Goal: Information Seeking & Learning: Learn about a topic

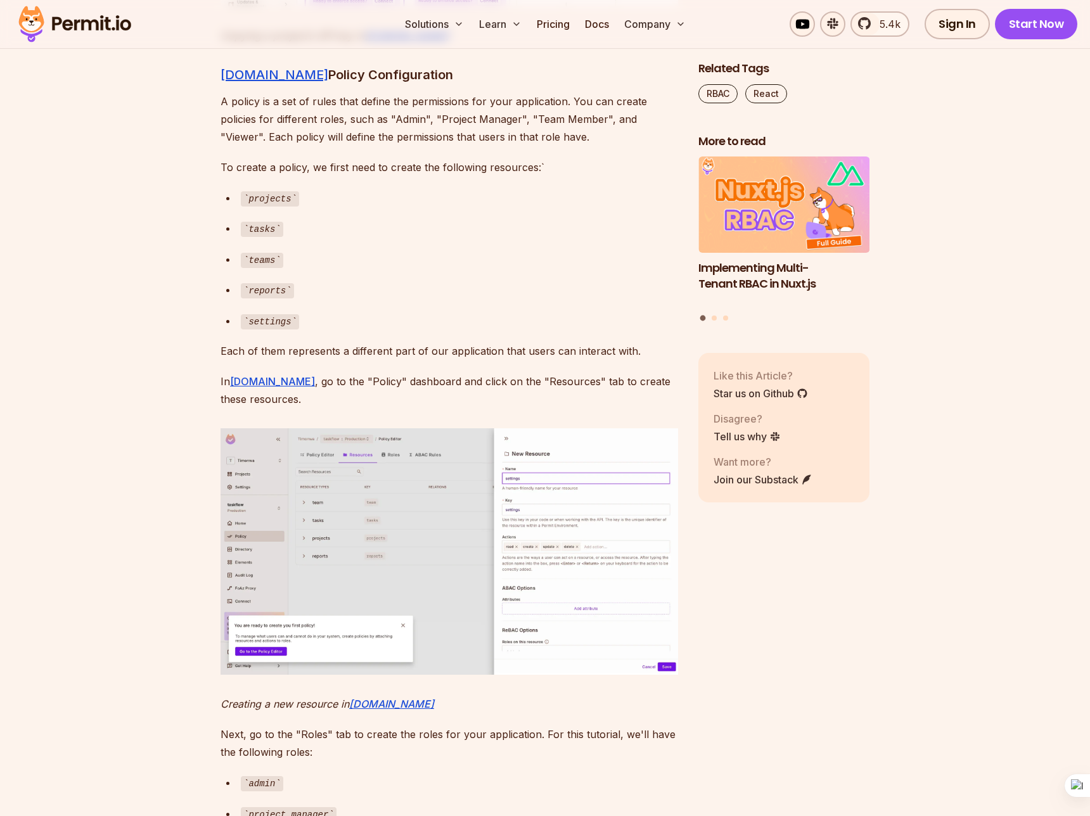
scroll to position [4895, 0]
click at [448, 144] on p "A policy is a set of rules that define the permissions for your application. Yo…" at bounding box center [448, 117] width 457 height 53
click at [438, 144] on p "A policy is a set of rules that define the permissions for your application. Yo…" at bounding box center [448, 117] width 457 height 53
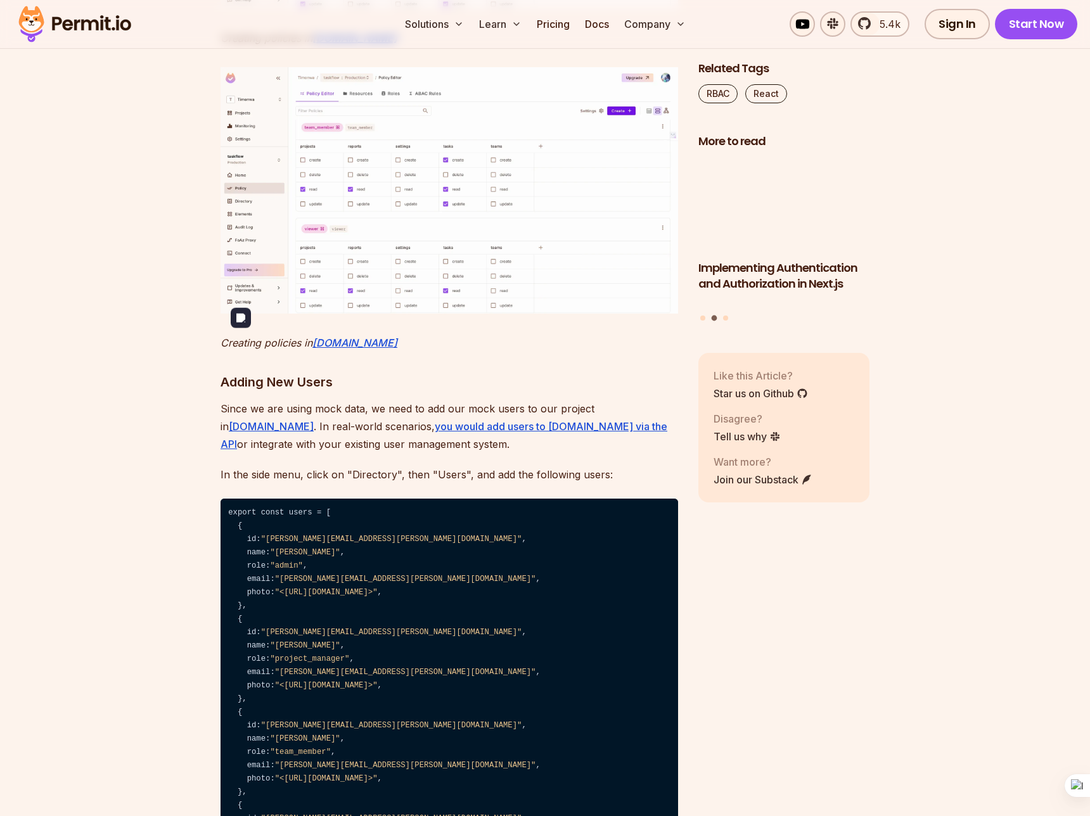
scroll to position [6058, 0]
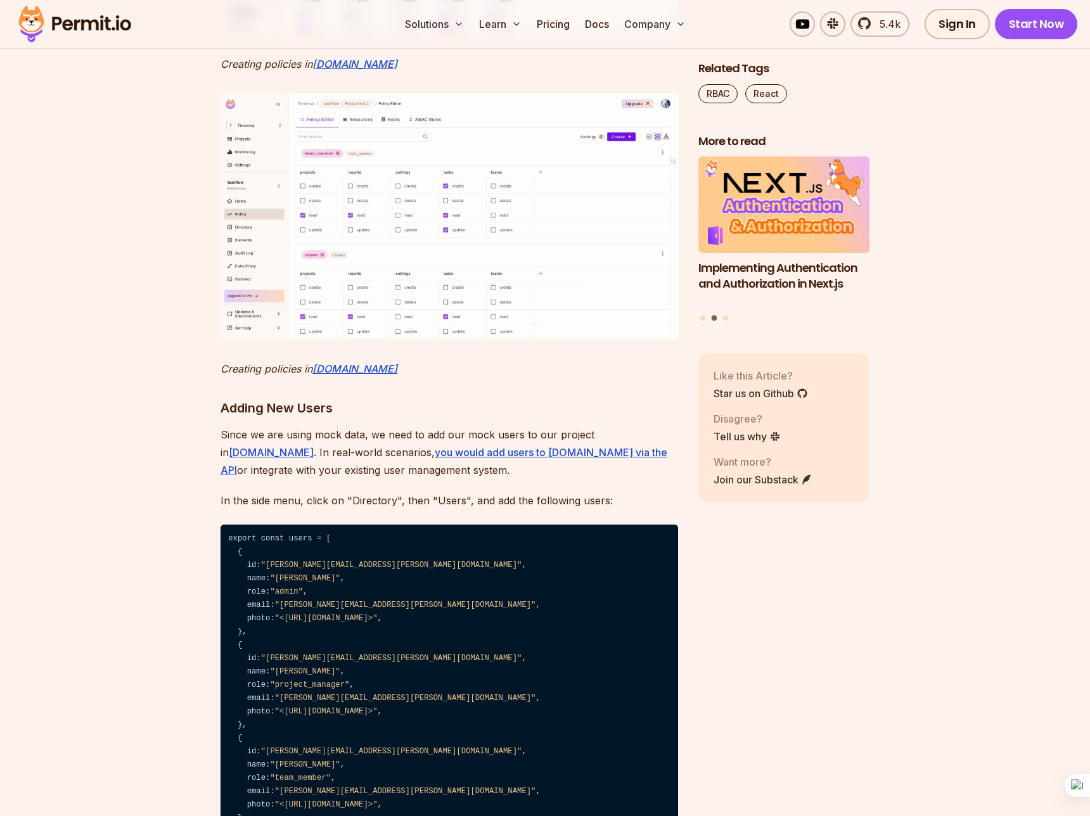
click at [442, 73] on p "Creating policies in [DOMAIN_NAME]" at bounding box center [448, 64] width 457 height 18
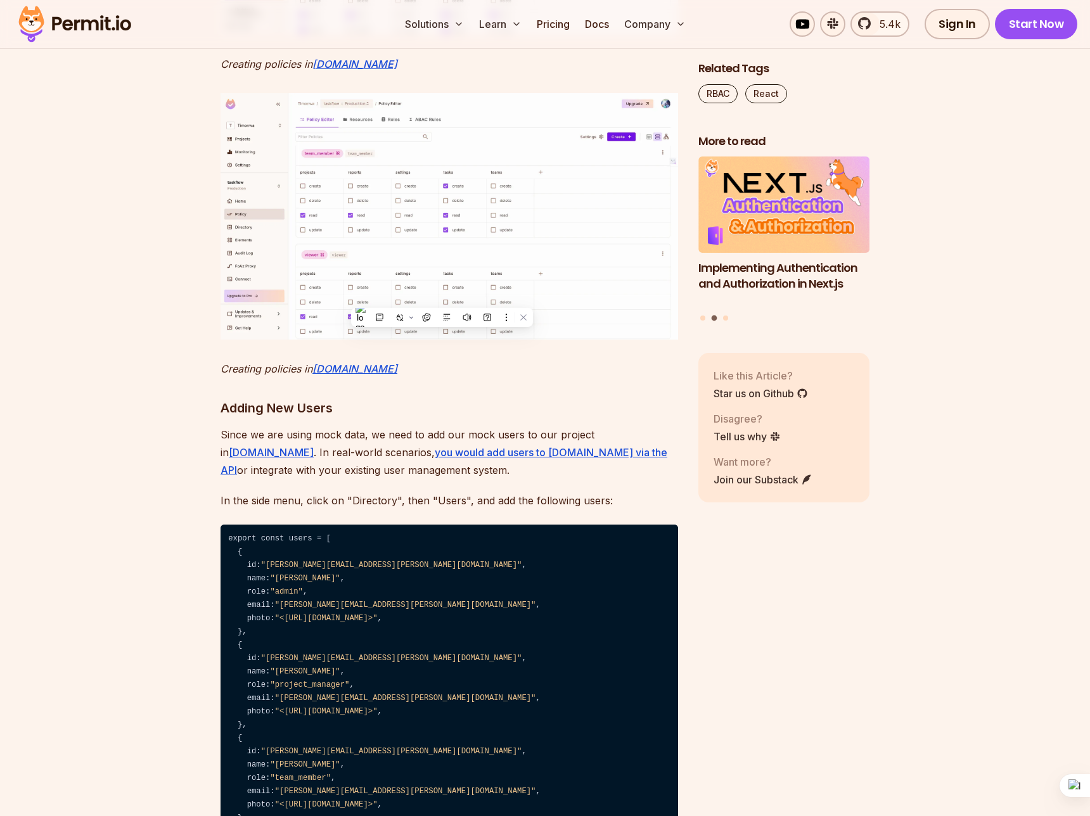
click at [442, 73] on p "Creating policies in [DOMAIN_NAME]" at bounding box center [448, 64] width 457 height 18
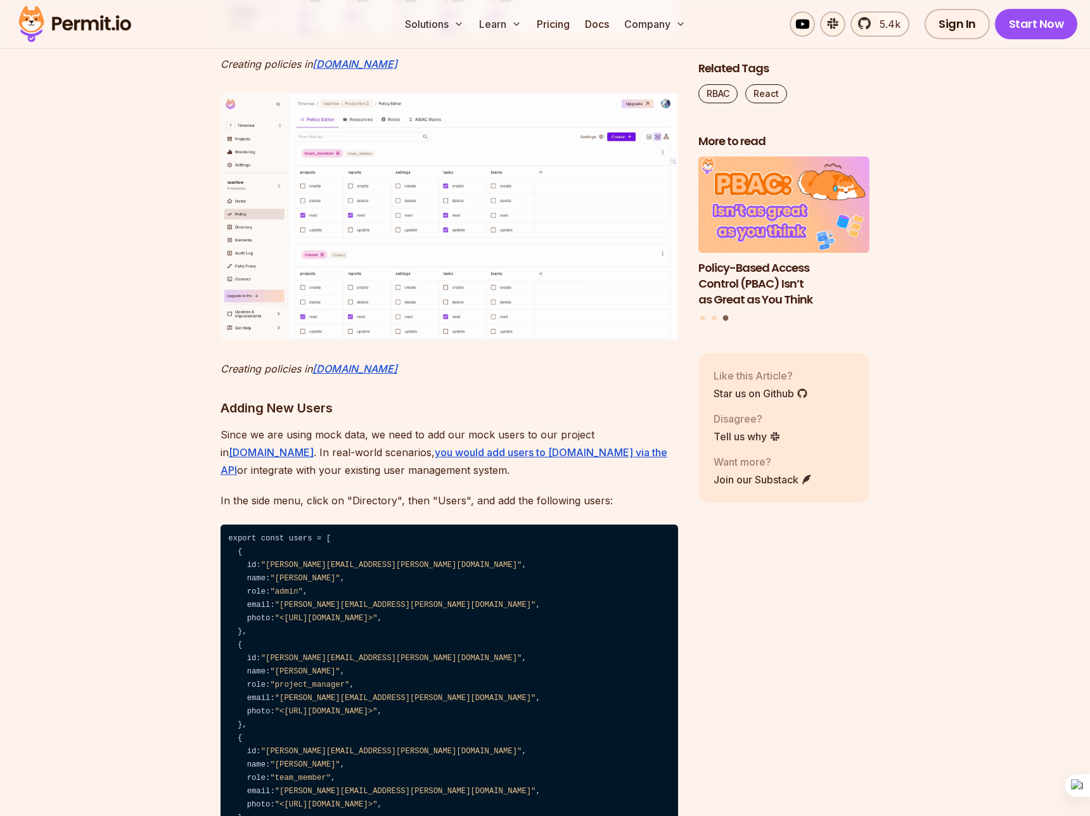
click at [442, 73] on p "Creating policies in [DOMAIN_NAME]" at bounding box center [448, 64] width 457 height 18
click at [449, 73] on p "Creating policies in [DOMAIN_NAME]" at bounding box center [448, 64] width 457 height 18
click at [455, 73] on p "Creating policies in [DOMAIN_NAME]" at bounding box center [448, 64] width 457 height 18
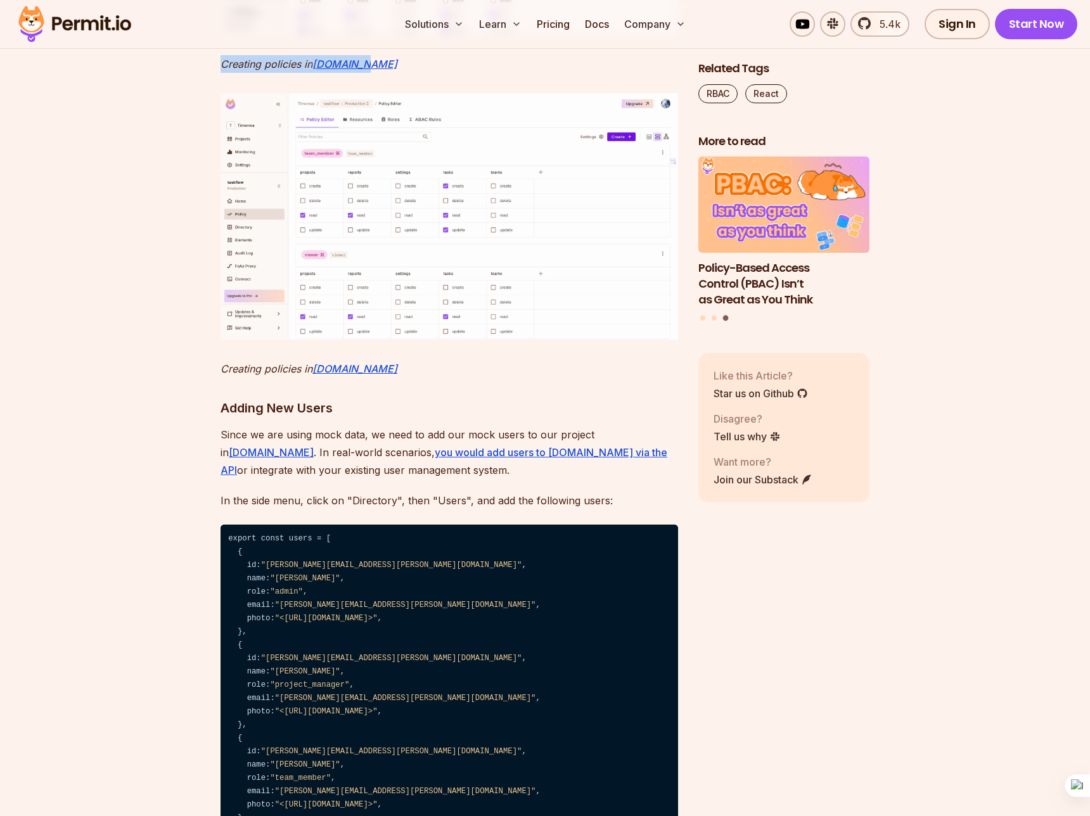
click at [455, 73] on p "Creating policies in [DOMAIN_NAME]" at bounding box center [448, 64] width 457 height 18
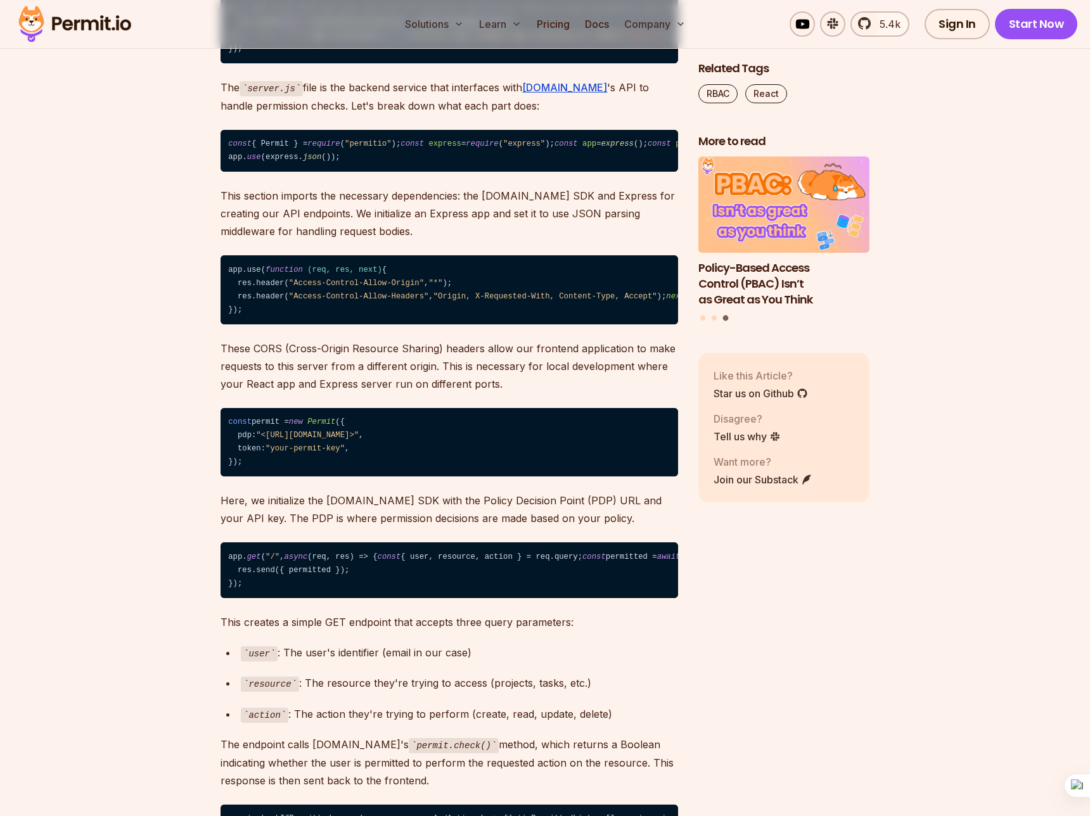
scroll to position [7865, 0]
